Goal: Find specific page/section: Find specific page/section

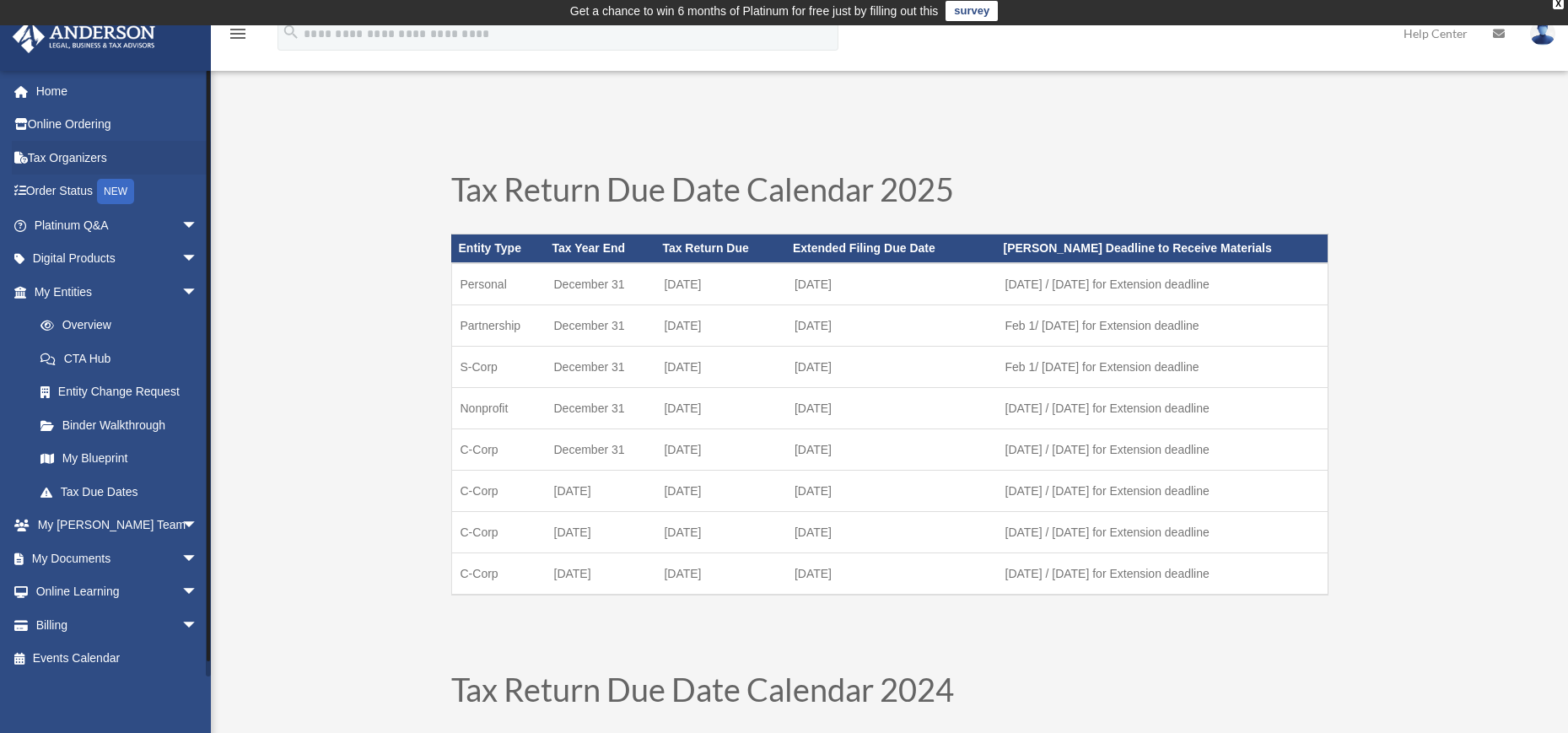
scroll to position [6, 0]
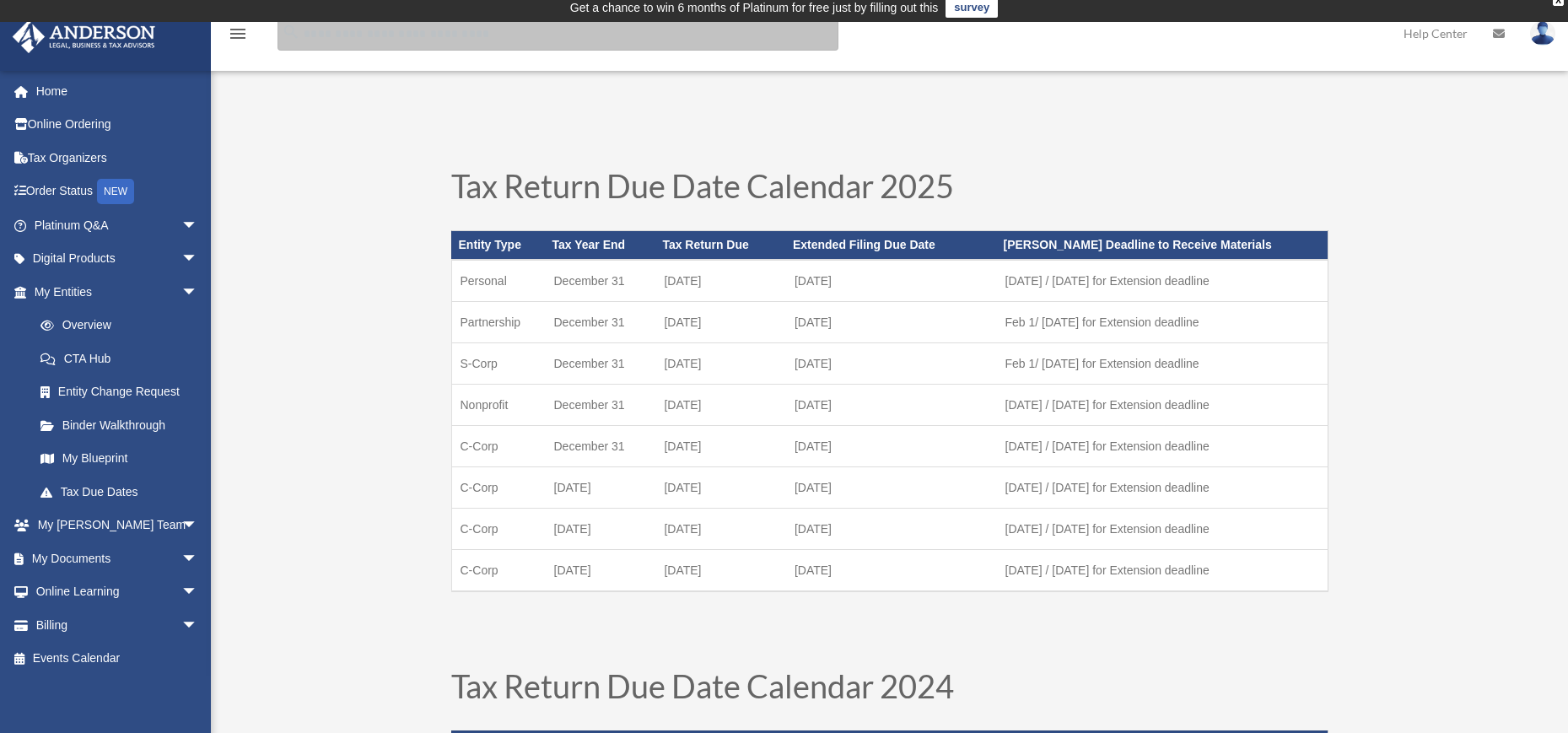
click at [367, 36] on input "search" at bounding box center [557, 34] width 561 height 34
type input "*******"
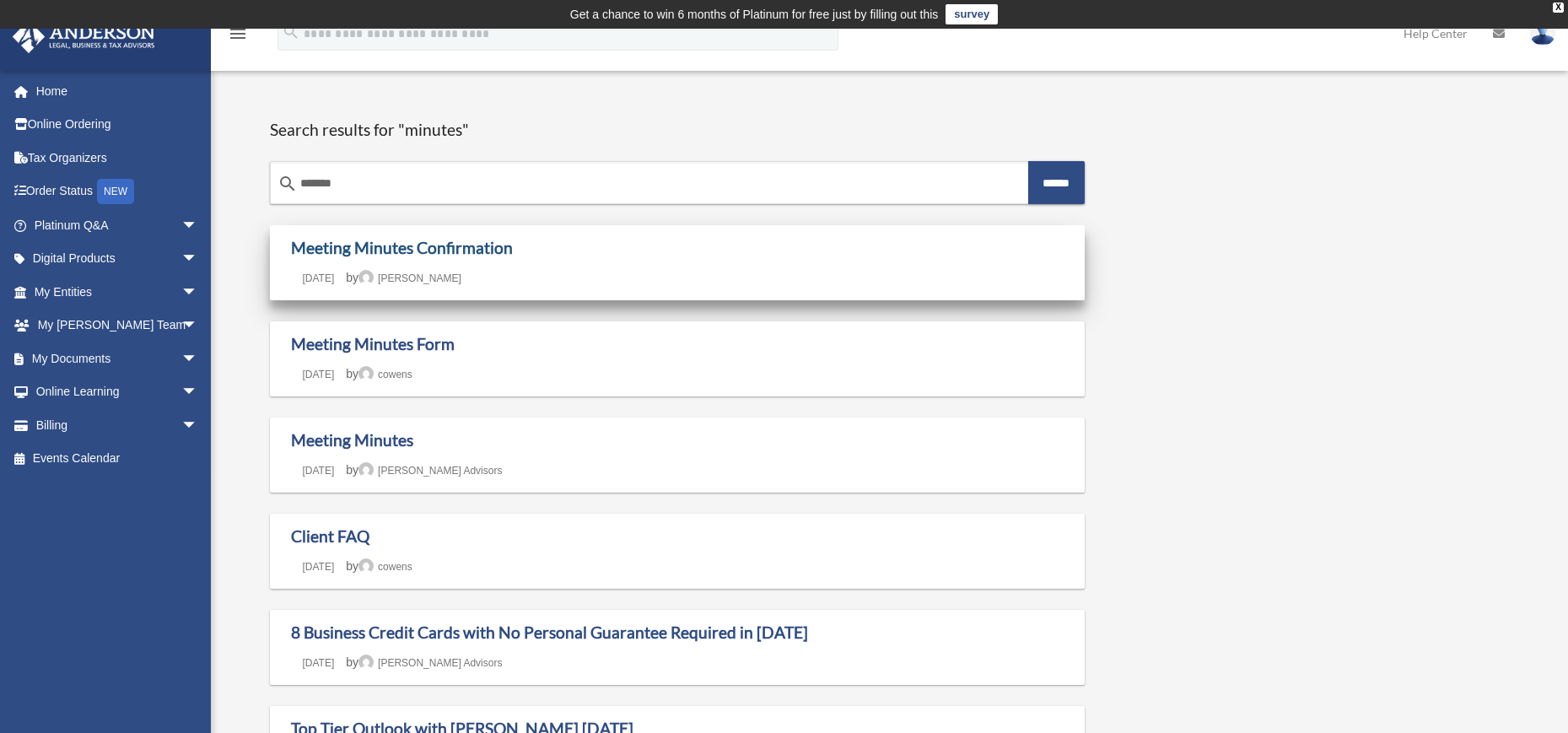
click at [452, 244] on link "Meeting Minutes Confirmation" at bounding box center [401, 247] width 222 height 19
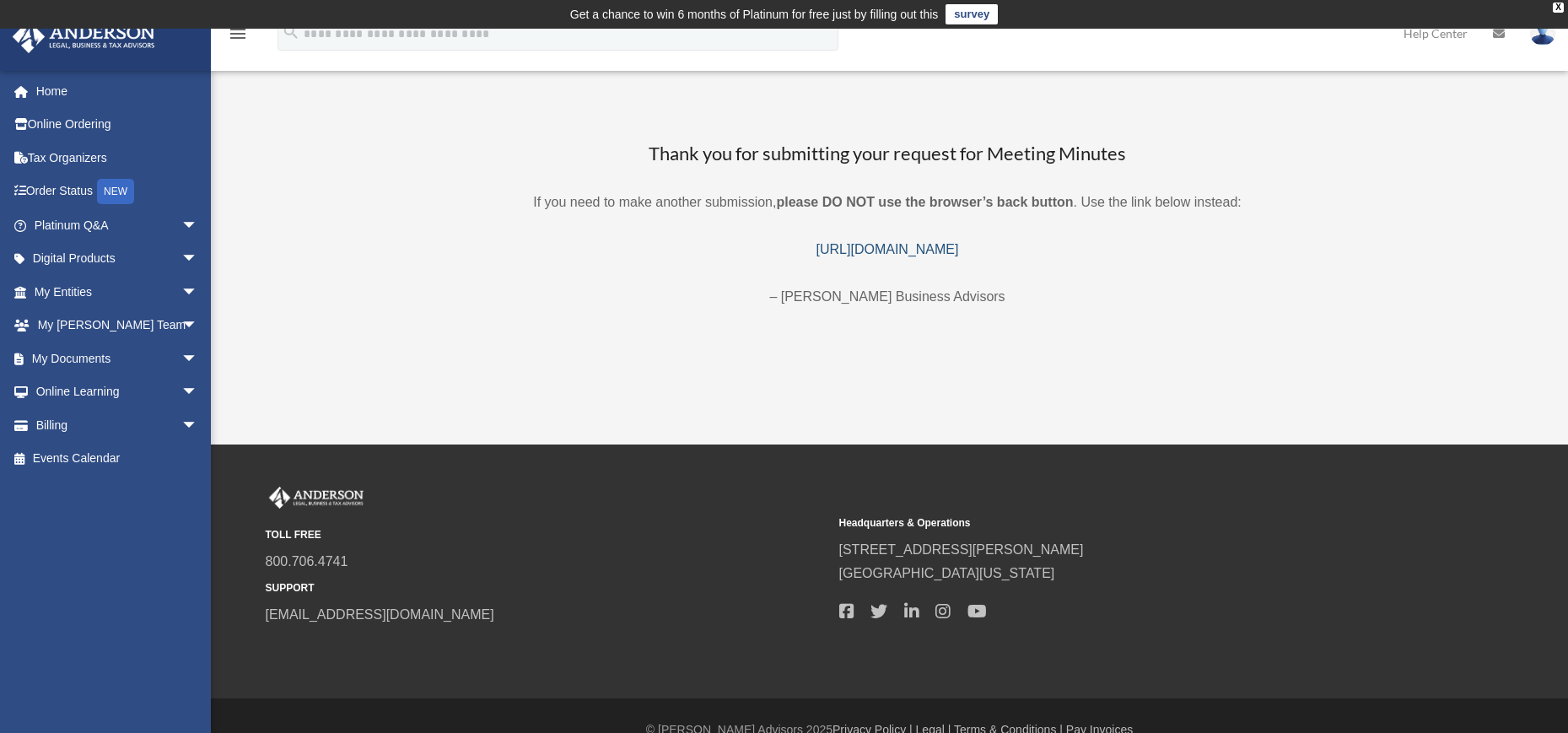
click at [817, 255] on link "https://platinumportal.andersonadvisors.com/my-documents/meeting-minutes-form/" at bounding box center [888, 250] width 142 height 15
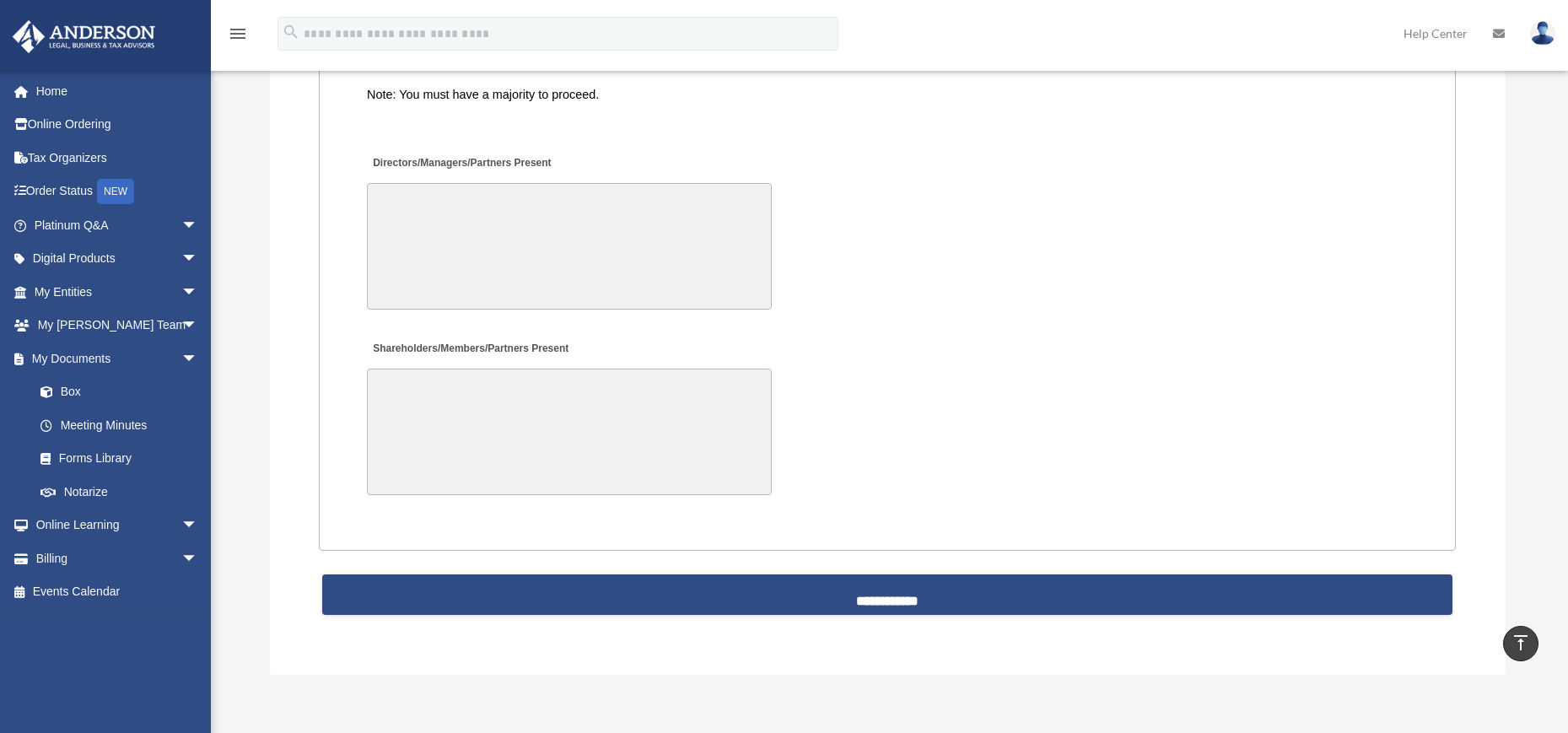
scroll to position [3605, 0]
